Goal: Task Accomplishment & Management: Manage account settings

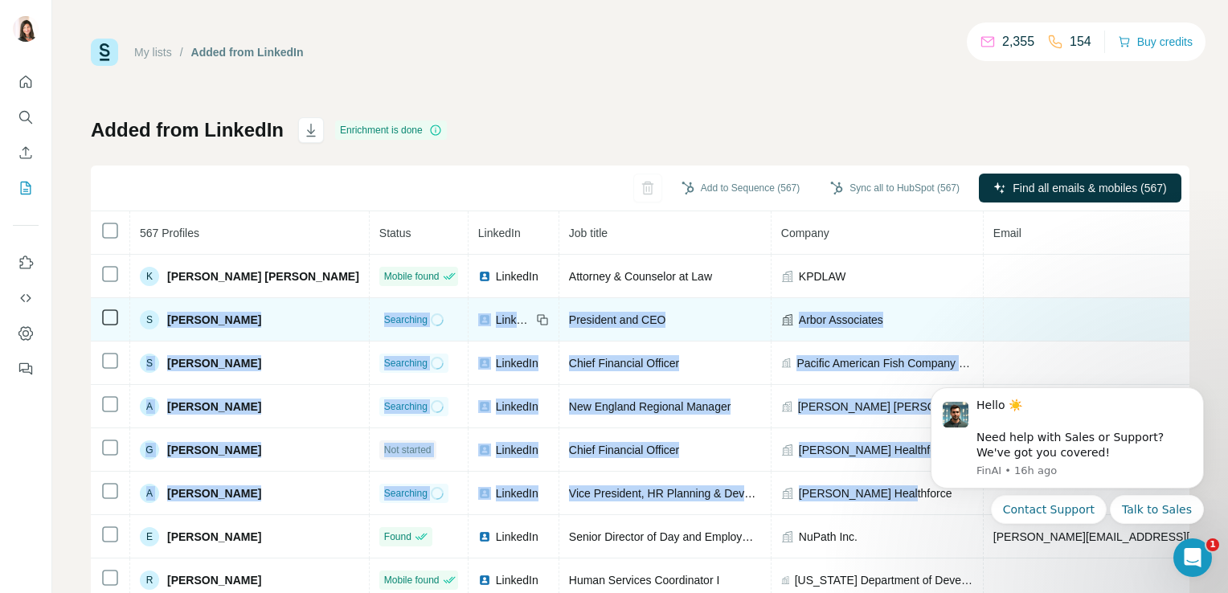
drag, startPoint x: 861, startPoint y: 496, endPoint x: 167, endPoint y: 331, distance: 713.6
click at [167, 331] on tbody "K Kelly Penelope Doucette Mobile found LinkedIn Attorney & Counselor at Law KPD…" at bounding box center [903, 472] width 1625 height 434
copy tbody "Steve Aldrich Searching LinkedIn President and CEO Arbor Associates S Shoichiro…"
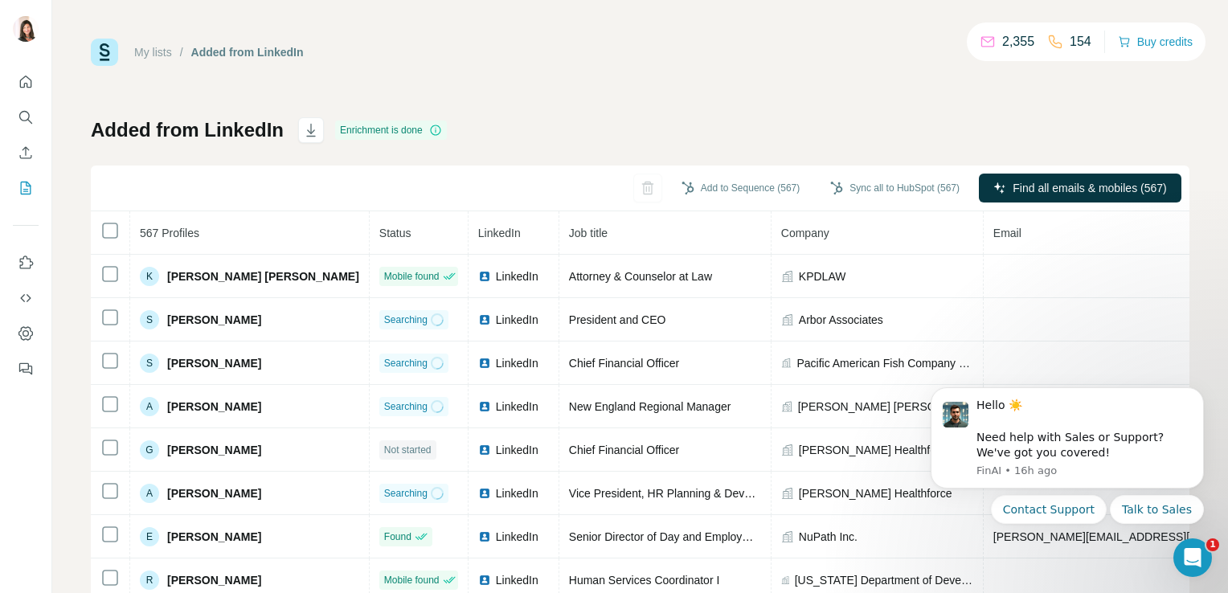
click at [874, 104] on div "My lists / Added from LinkedIn 2,355 154 Buy credits Added from LinkedIn Enrich…" at bounding box center [640, 337] width 1098 height 597
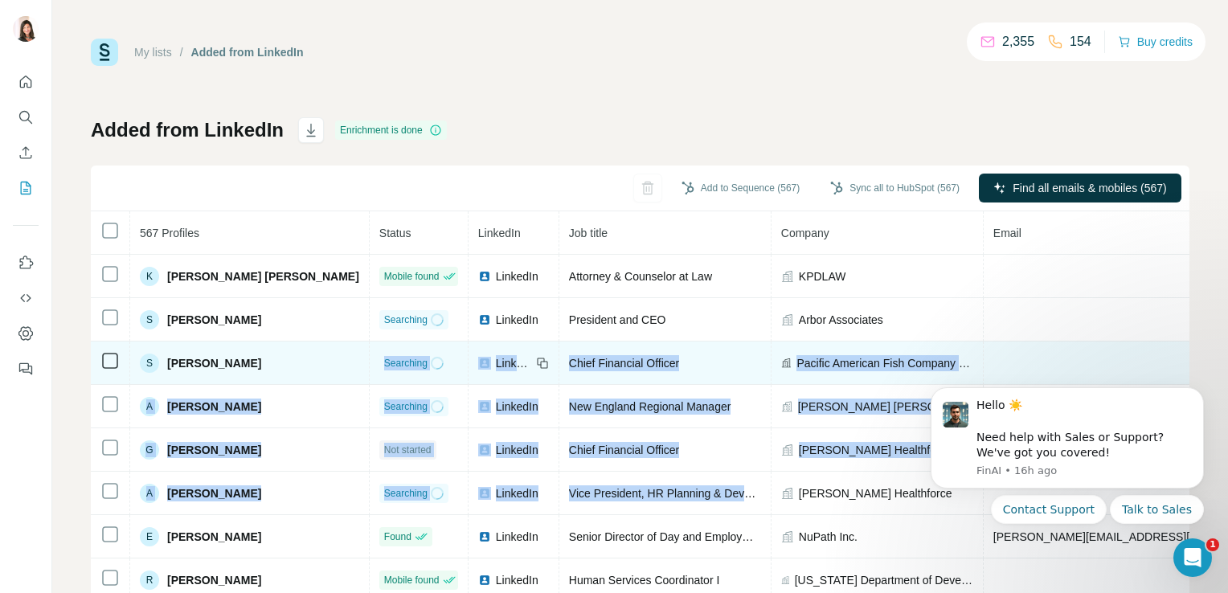
drag, startPoint x: 708, startPoint y: 487, endPoint x: 376, endPoint y: 350, distance: 358.8
click at [376, 350] on tbody "K Kelly Penelope Doucette Mobile found LinkedIn Attorney & Counselor at Law KPD…" at bounding box center [903, 472] width 1625 height 434
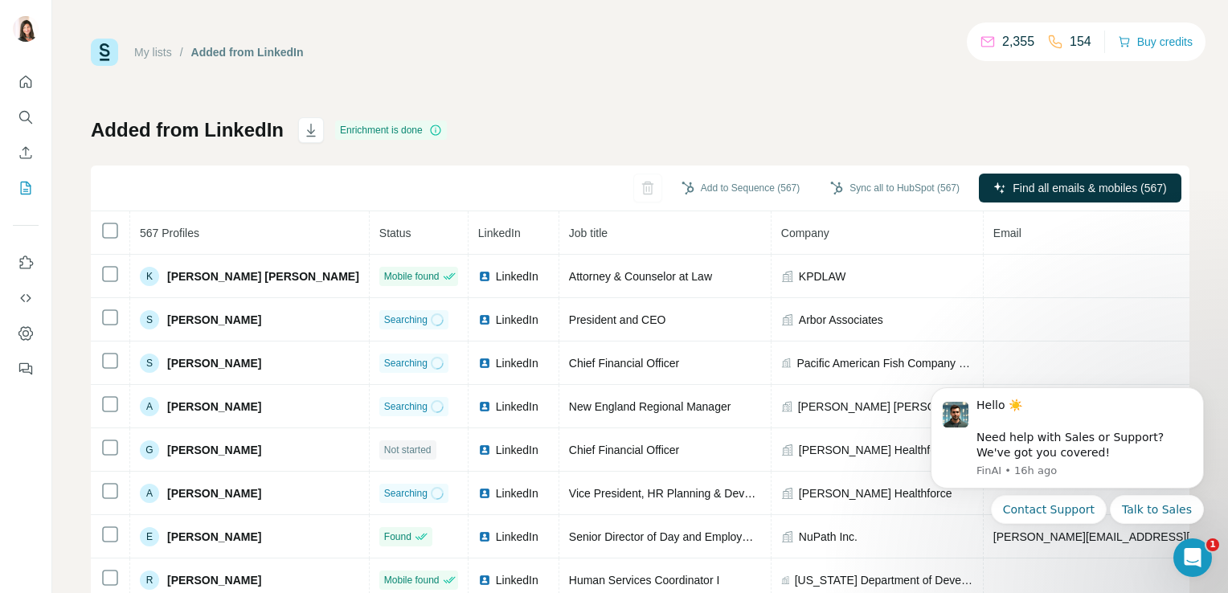
click at [657, 119] on div "Added from LinkedIn Enrichment is done Add to Sequence (567) Sync all to HubSpo…" at bounding box center [640, 376] width 1098 height 518
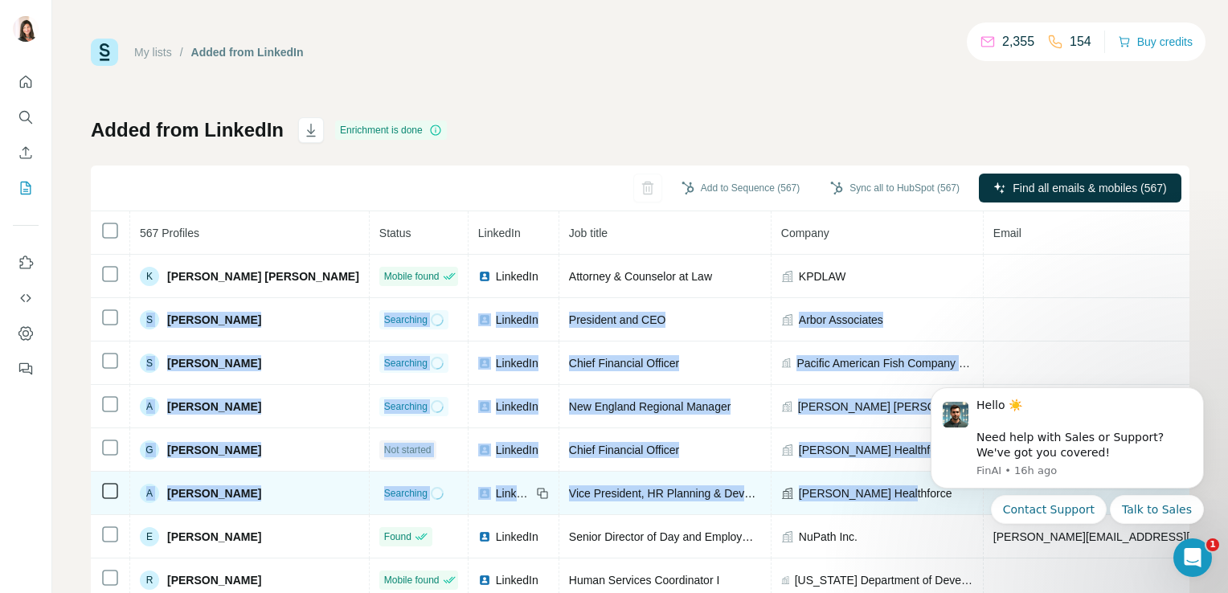
drag, startPoint x: 130, startPoint y: 325, endPoint x: 871, endPoint y: 492, distance: 759.3
click at [871, 492] on tbody "K Kelly Penelope Doucette Mobile found LinkedIn Attorney & Counselor at Law KPD…" at bounding box center [903, 472] width 1625 height 434
copy tbody "S Steve Aldrich Searching LinkedIn President and CEO Arbor Associates S Shoichi…"
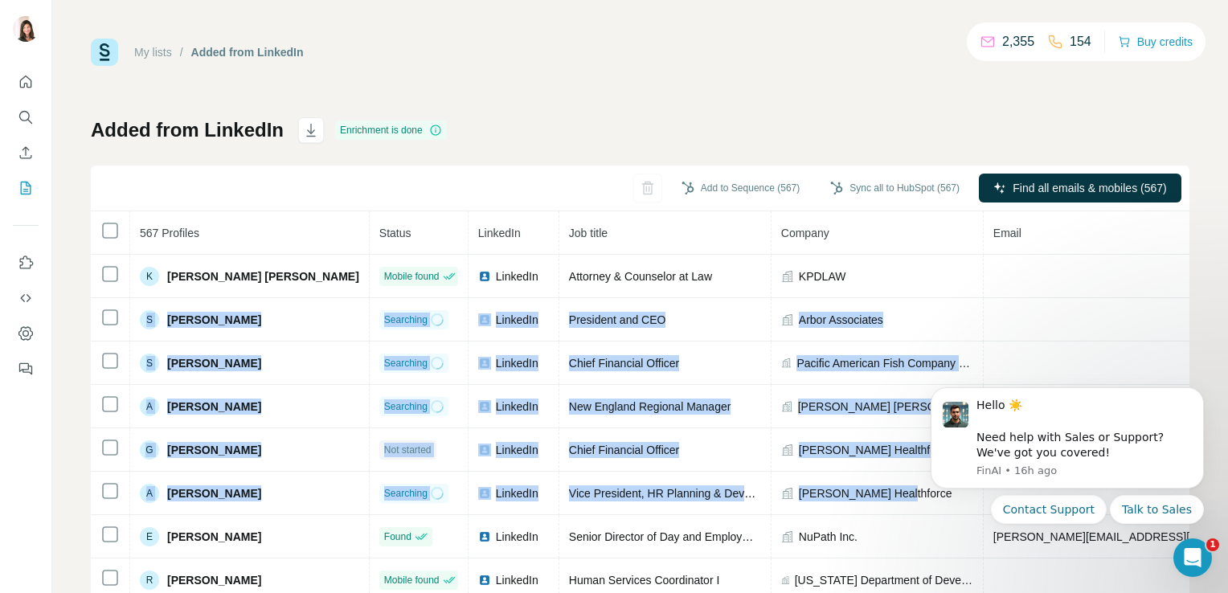
copy tbody "S Steve Aldrich Searching LinkedIn President and CEO Arbor Associates S Shoichi…"
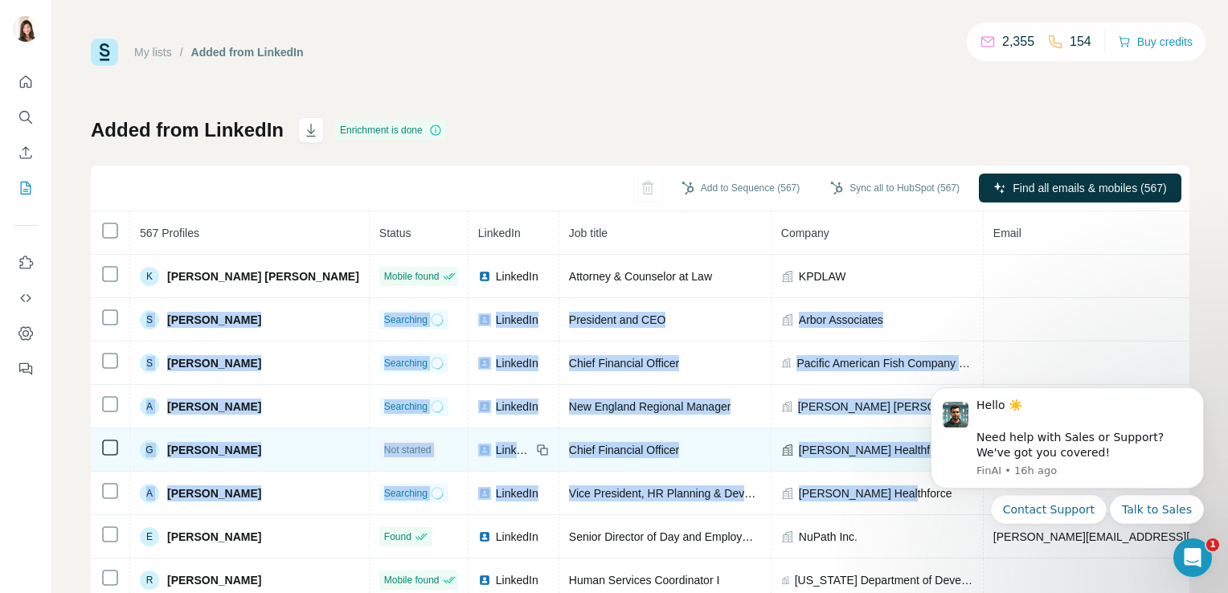
click at [402, 445] on div "Not started" at bounding box center [418, 449] width 79 height 19
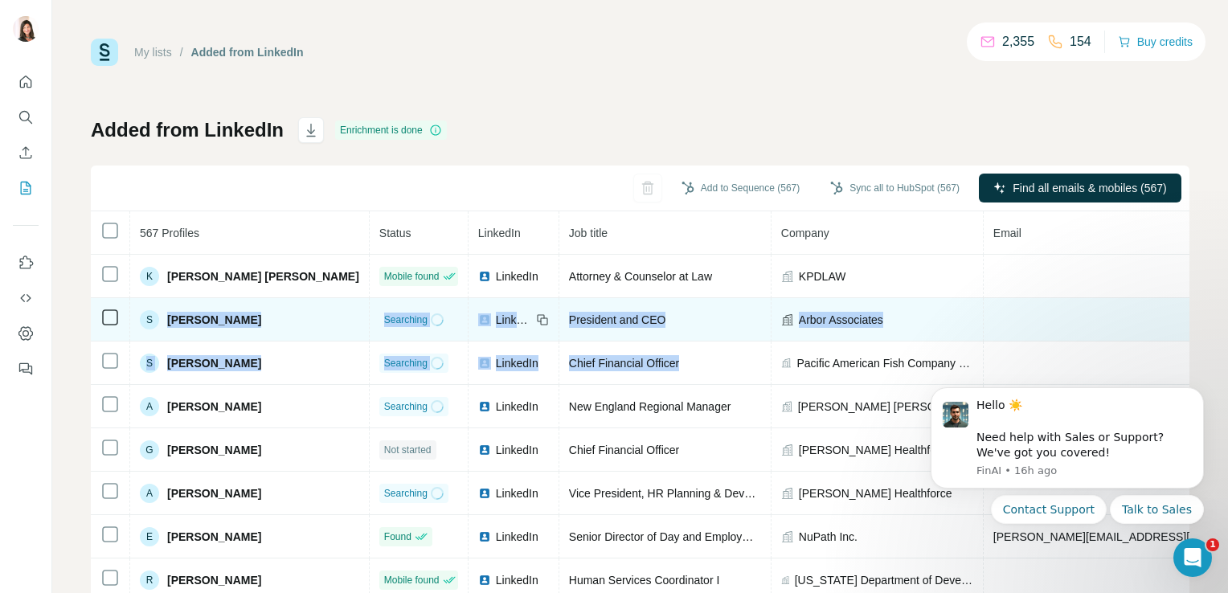
drag, startPoint x: 665, startPoint y: 362, endPoint x: 164, endPoint y: 323, distance: 502.9
click at [164, 323] on tbody "K Kelly Penelope Doucette Mobile found LinkedIn Attorney & Counselor at Law KPD…" at bounding box center [903, 472] width 1625 height 434
copy tbody "Steve Aldrich Searching LinkedIn President and CEO Arbor Associates S Shoichiro…"
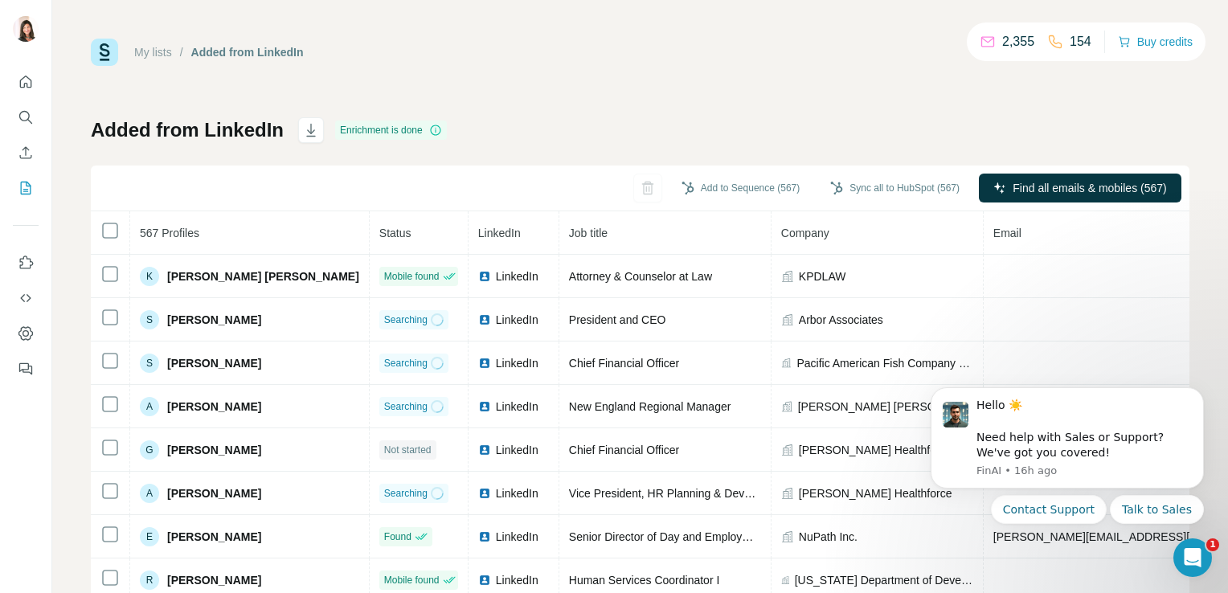
click at [529, 92] on div "My lists / Added from LinkedIn 2,355 154 Buy credits Added from LinkedIn Enrich…" at bounding box center [640, 337] width 1098 height 597
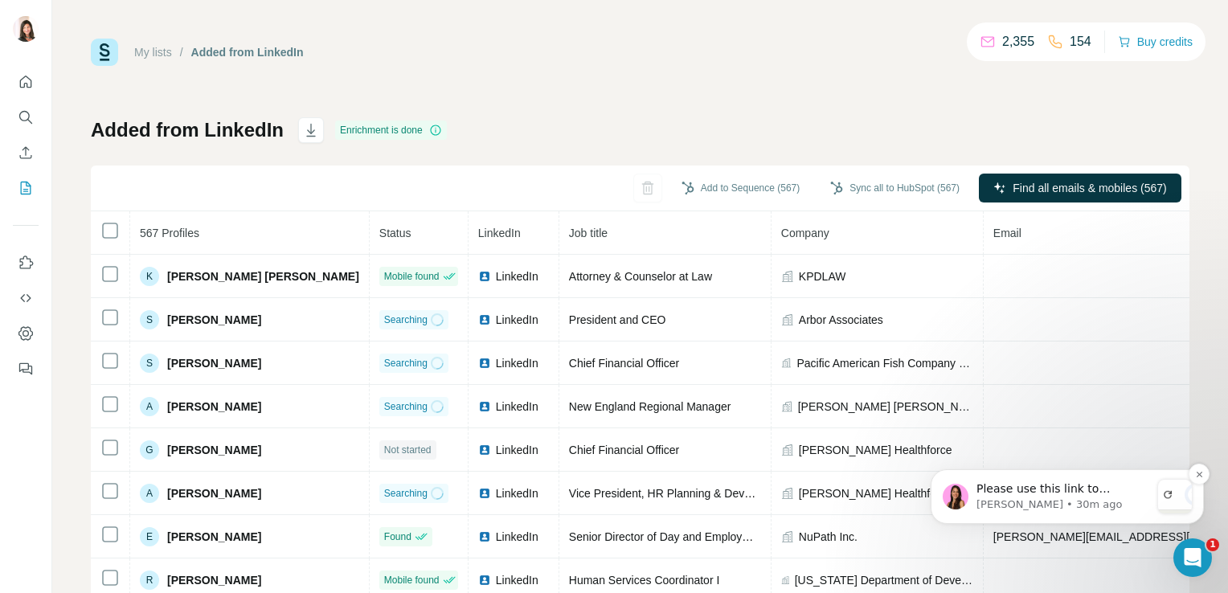
click at [1073, 492] on span "Please use this link to uninstall and reinstall Surfe To refresh, just simply c…" at bounding box center [1061, 528] width 170 height 92
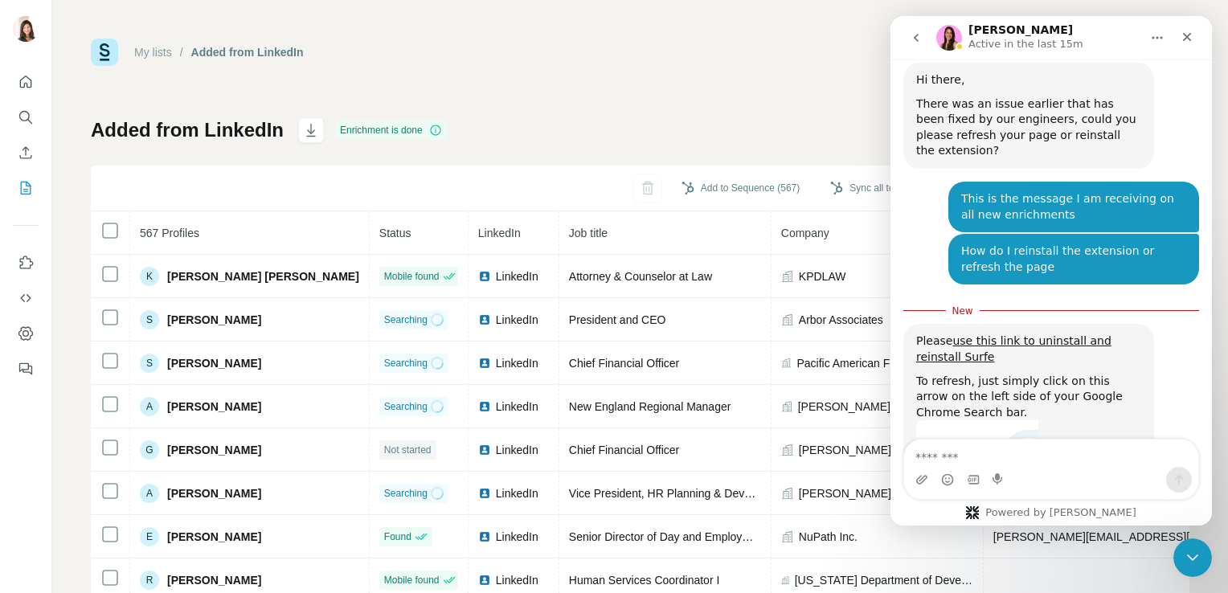
scroll to position [761, 0]
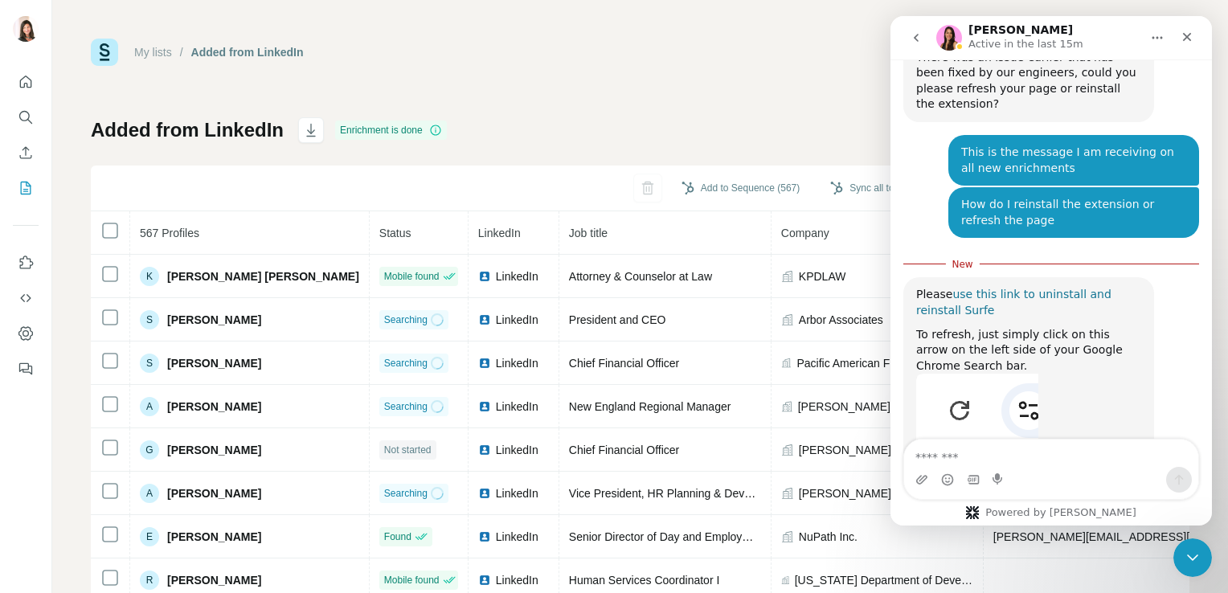
click at [1045, 288] on link "use this link to uninstall and reinstall Surfe" at bounding box center [1013, 302] width 195 height 29
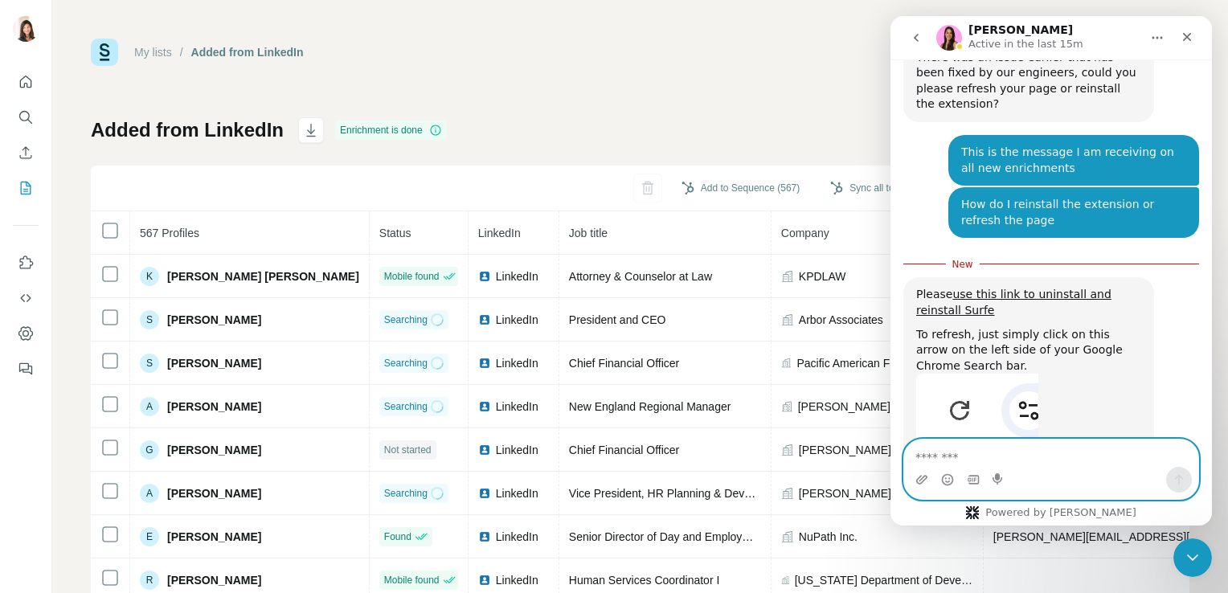
click at [963, 460] on textarea "Message…" at bounding box center [1051, 452] width 294 height 27
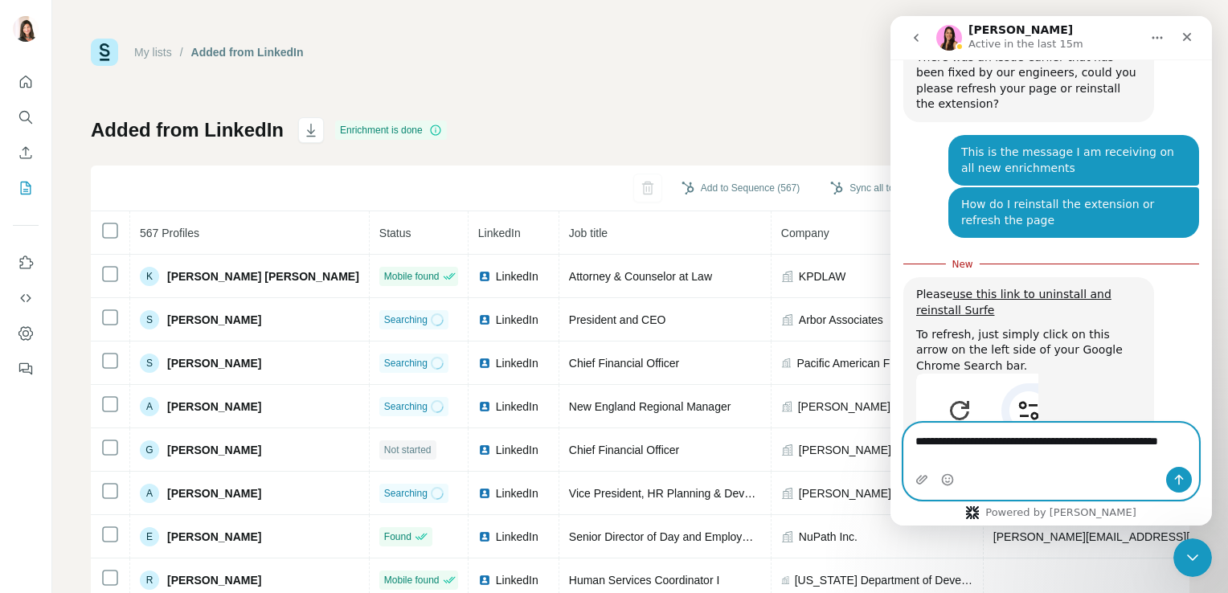
scroll to position [777, 0]
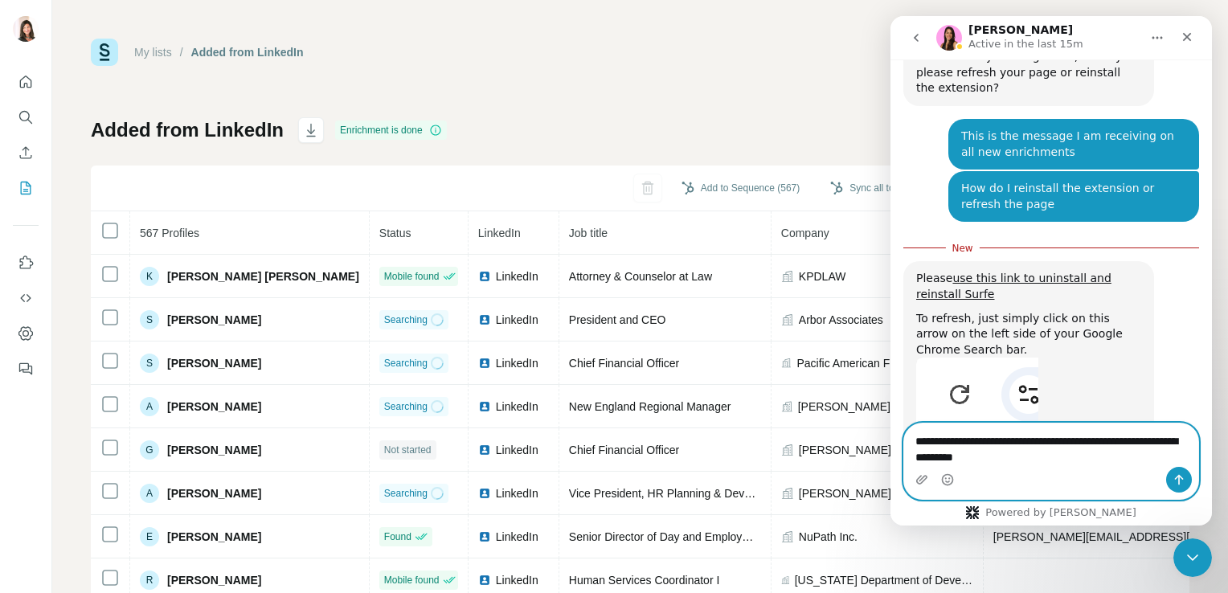
type textarea "**********"
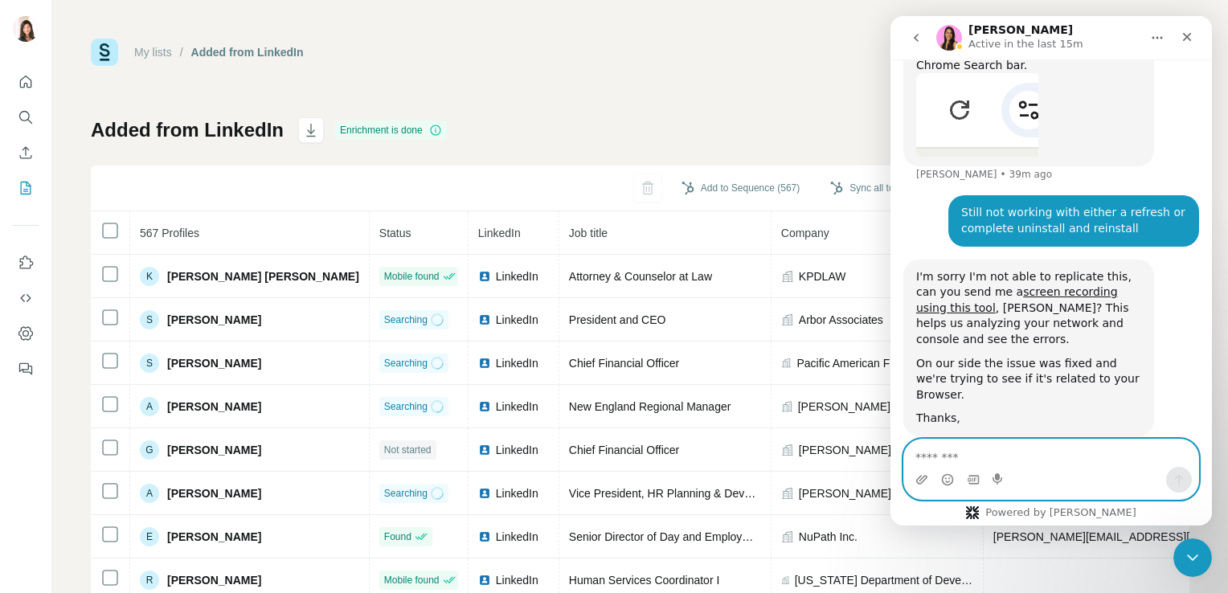
scroll to position [973, 0]
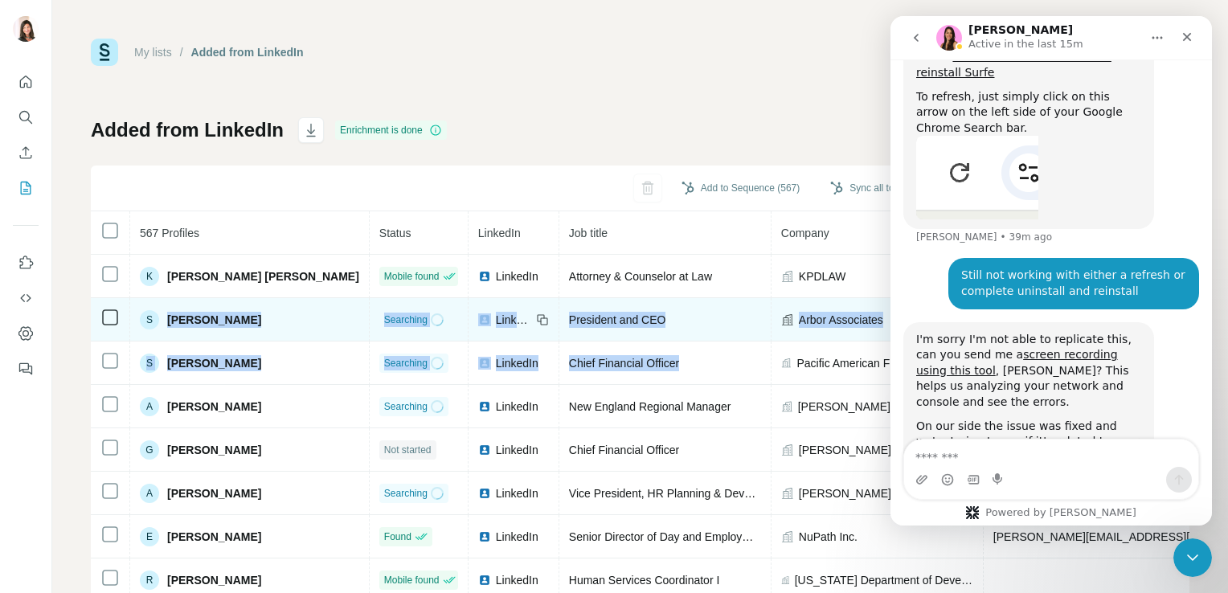
drag, startPoint x: 641, startPoint y: 363, endPoint x: 161, endPoint y: 317, distance: 482.7
click at [161, 317] on tbody "K Kelly Penelope Doucette Mobile found LinkedIn Attorney & Counselor at Law KPD…" at bounding box center [903, 472] width 1625 height 434
copy tbody "Steve Aldrich Searching LinkedIn President and CEO Arbor Associates S Shoichiro…"
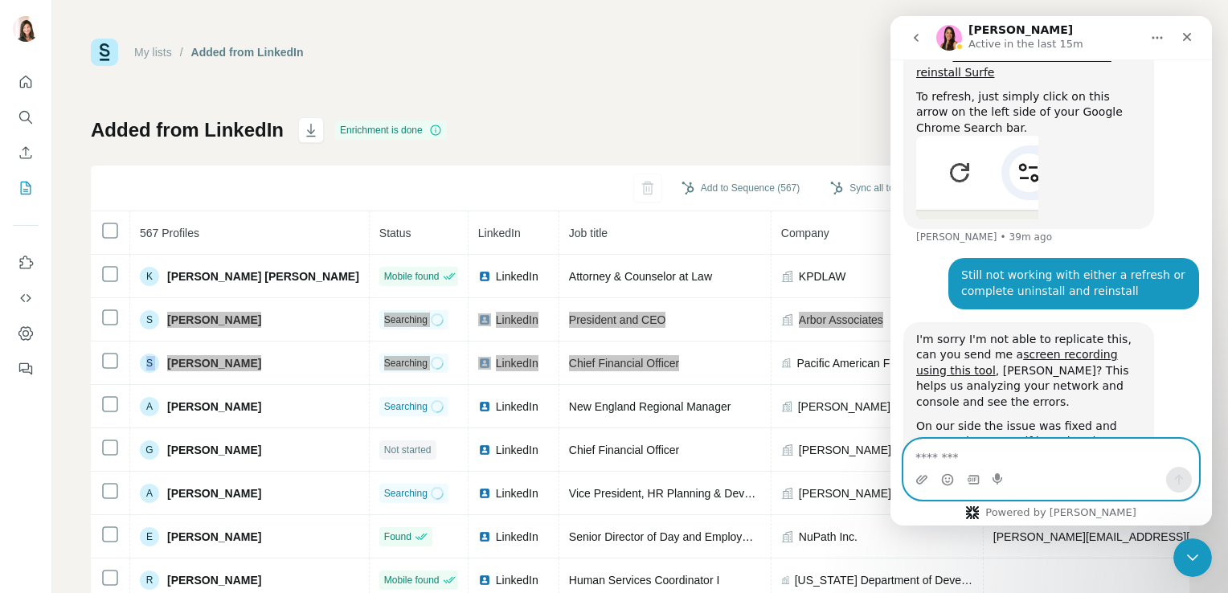
click at [998, 456] on textarea "Message…" at bounding box center [1051, 452] width 294 height 27
paste textarea "**********"
type textarea "**********"
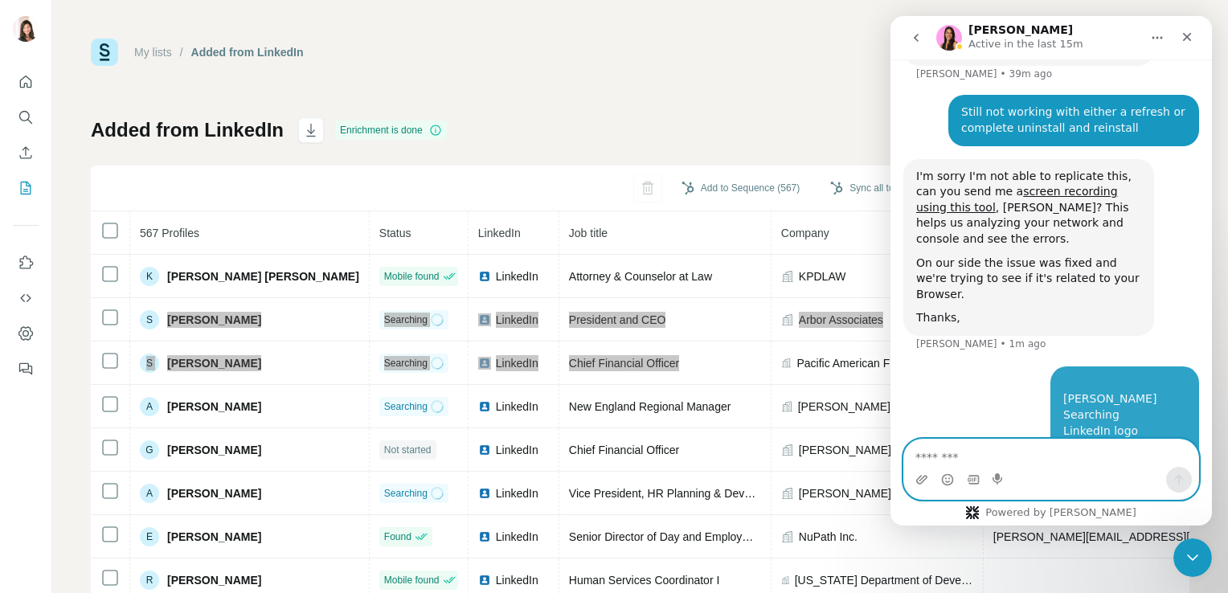
scroll to position [1209, 0]
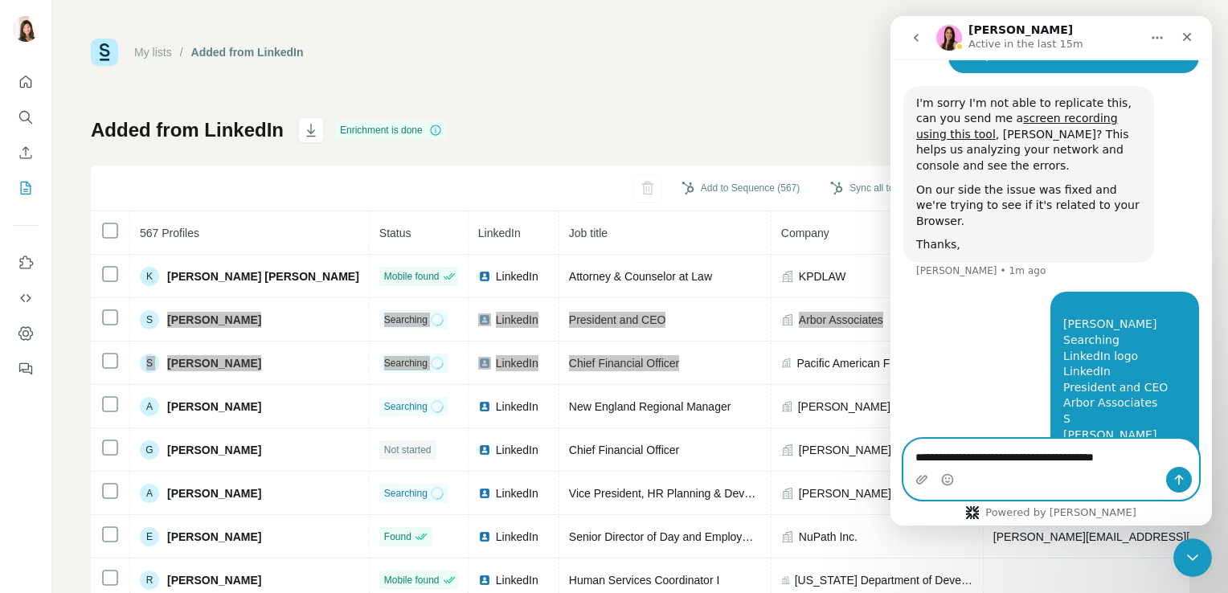
type textarea "**********"
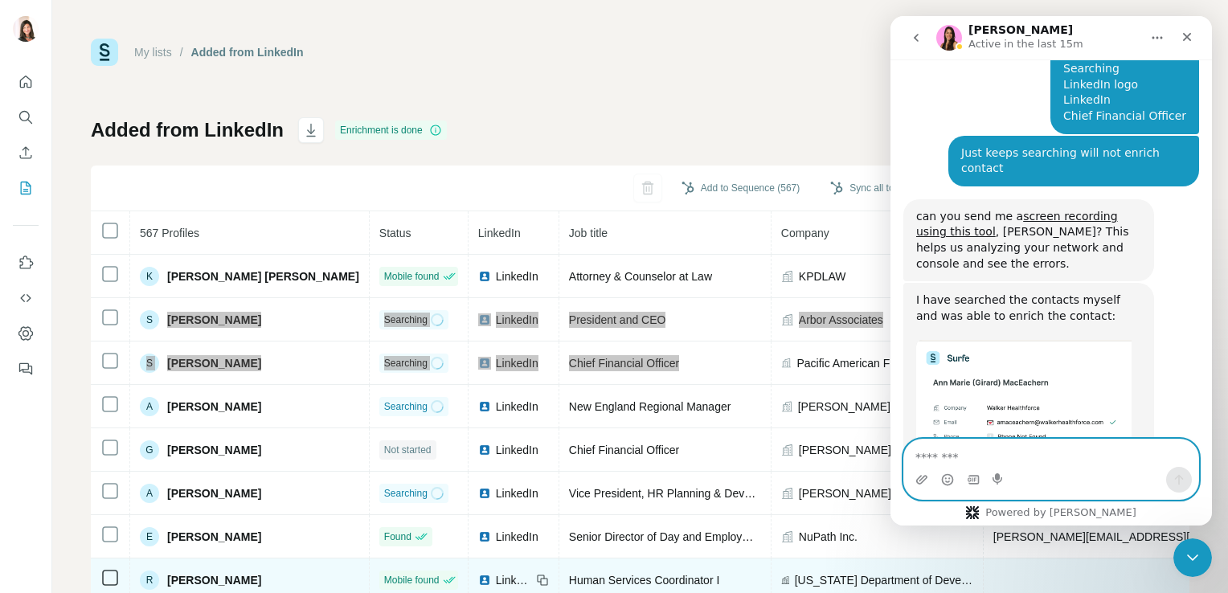
scroll to position [1578, 0]
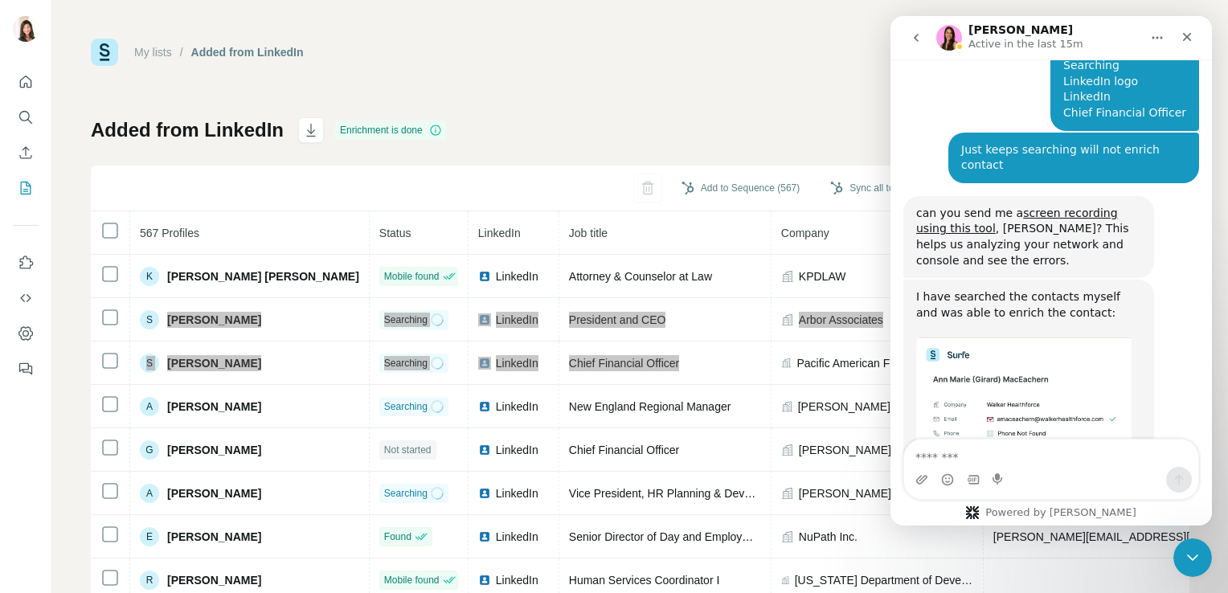
click at [1054, 337] on img "Aurélie says…" at bounding box center [1023, 398] width 215 height 122
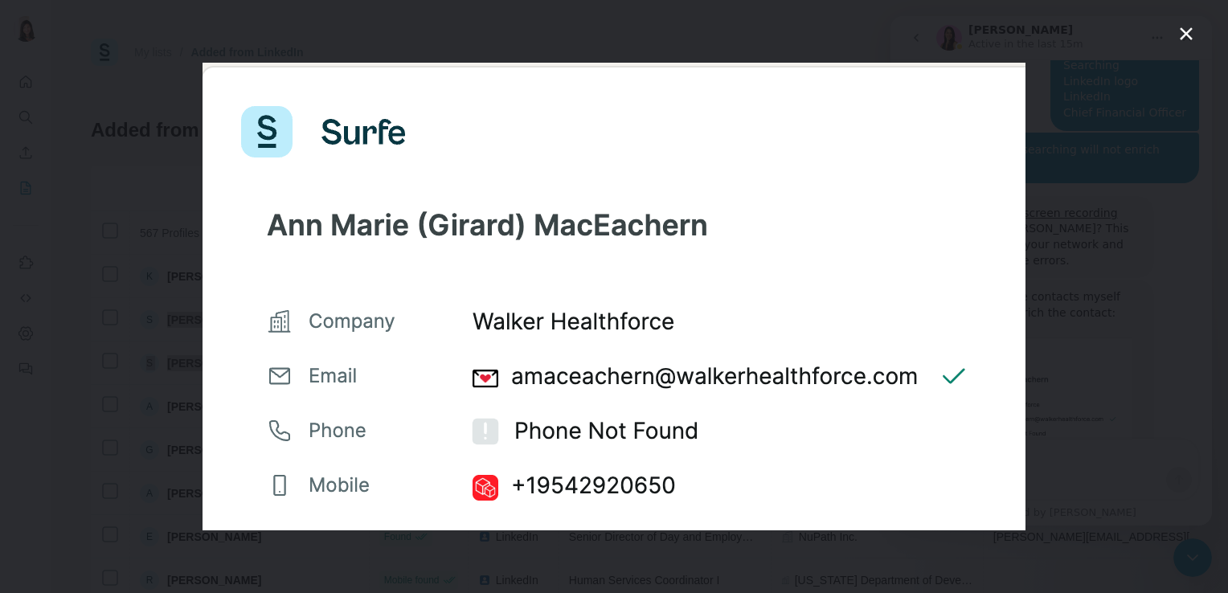
scroll to position [1516, 0]
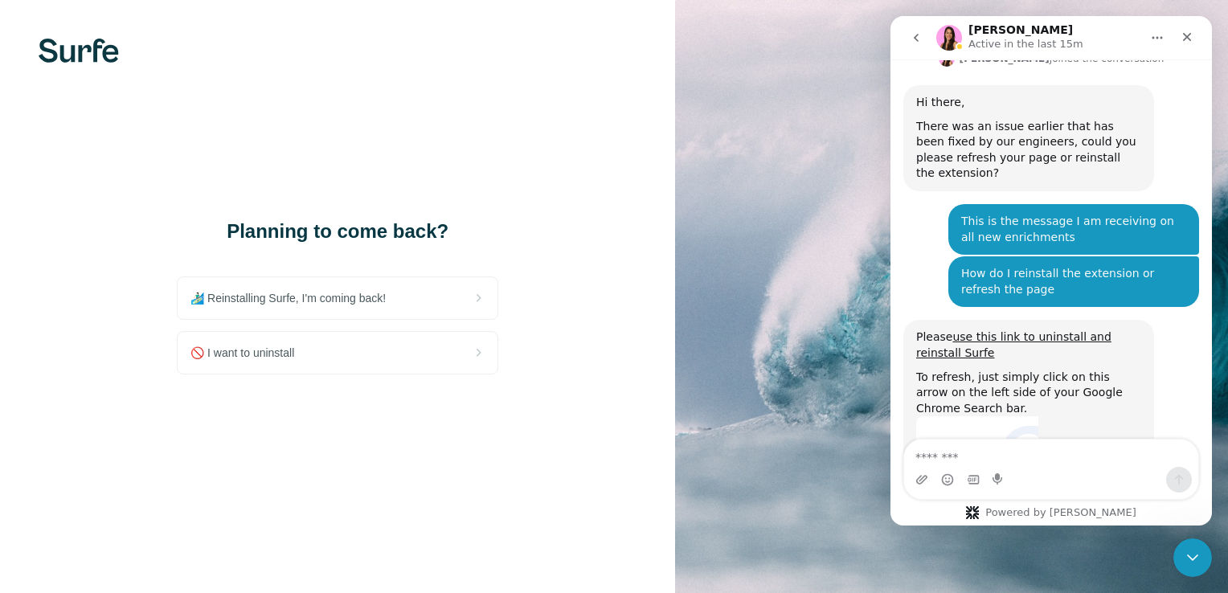
scroll to position [734, 0]
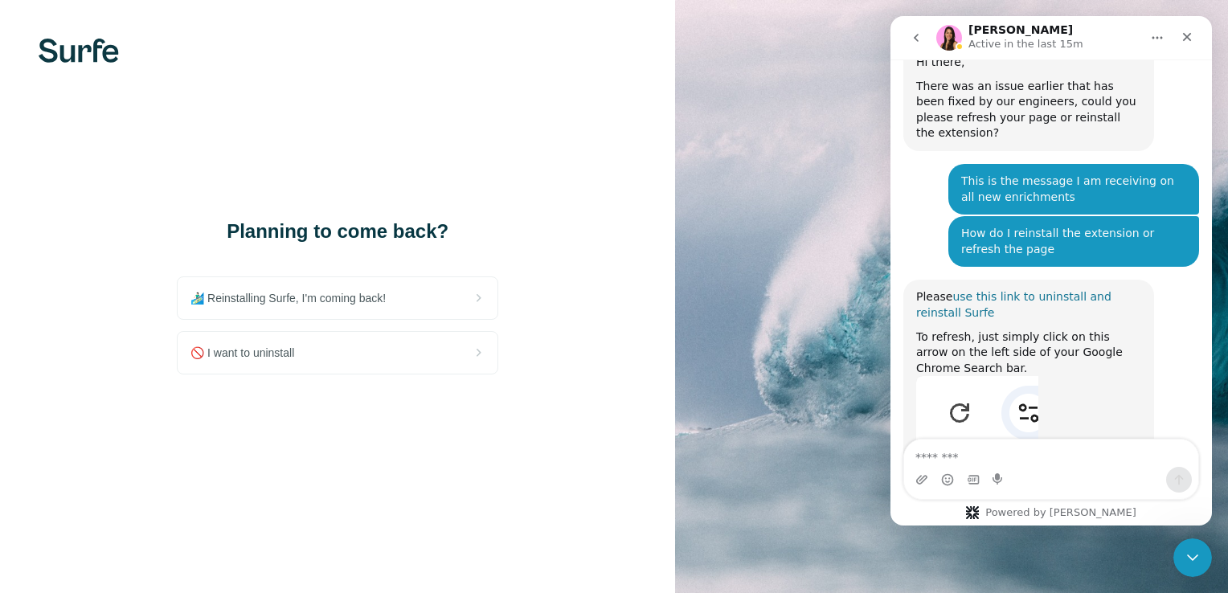
click at [1010, 290] on link "use this link to uninstall and reinstall Surfe" at bounding box center [1013, 304] width 195 height 29
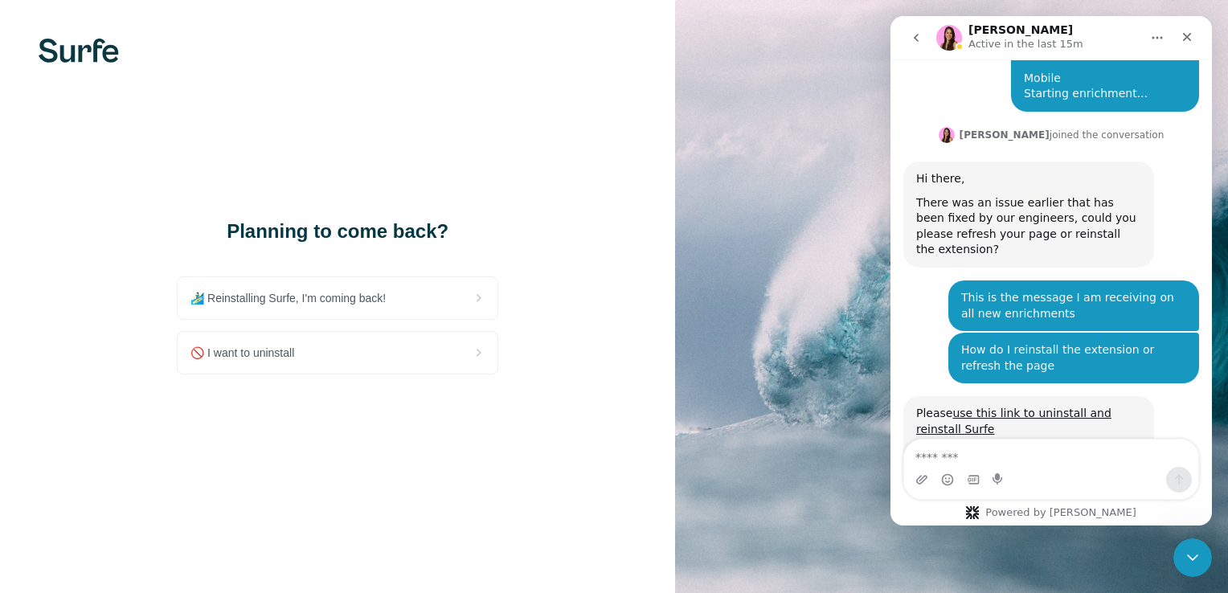
scroll to position [734, 0]
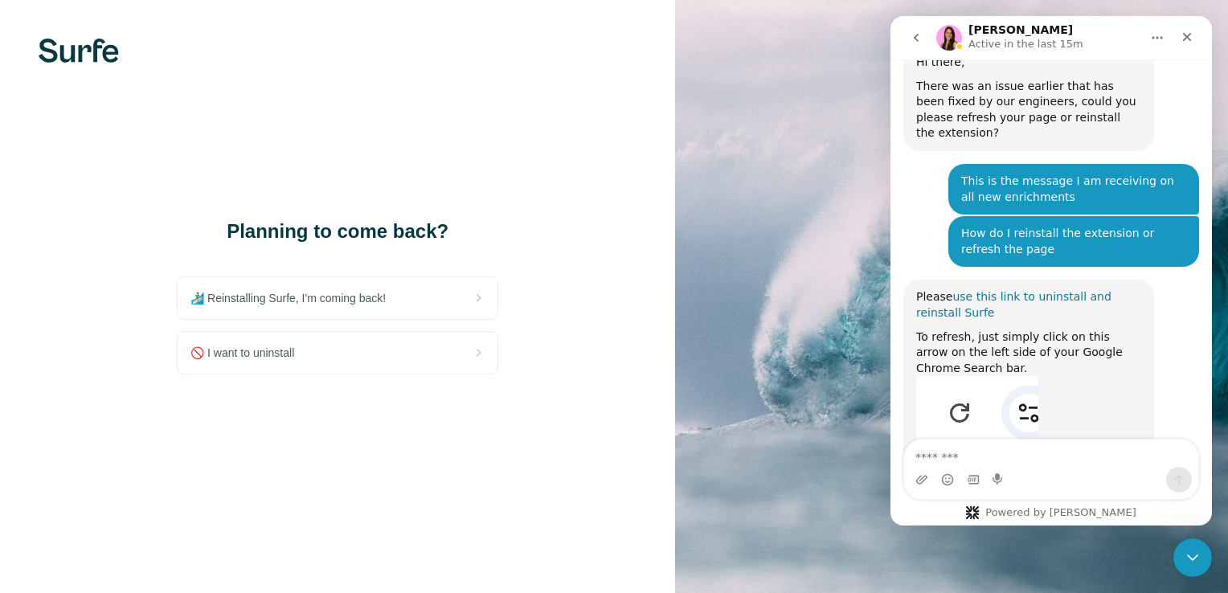
click at [1028, 290] on link "use this link to uninstall and reinstall Surfe" at bounding box center [1013, 304] width 195 height 29
